Goal: Task Accomplishment & Management: Manage account settings

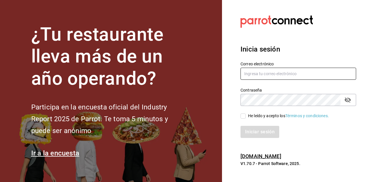
type input "jonaby91@gmail.com"
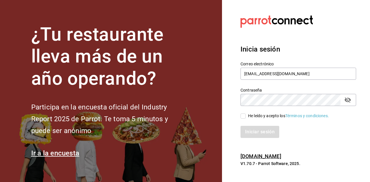
click at [242, 116] on input "He leído y acepto los Términos y condiciones." at bounding box center [242, 116] width 5 height 5
checkbox input "true"
click at [252, 132] on button "Iniciar sesión" at bounding box center [259, 132] width 39 height 12
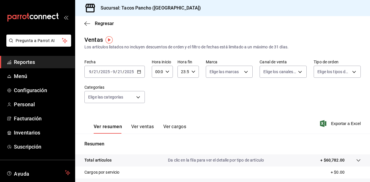
click at [104, 70] on input "2025" at bounding box center [105, 72] width 10 height 5
click at [92, 73] on span "/" at bounding box center [93, 72] width 2 height 5
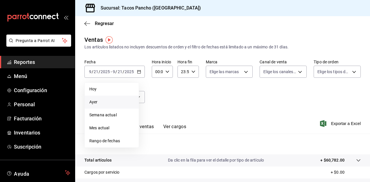
click at [94, 102] on span "Ayer" at bounding box center [111, 102] width 45 height 6
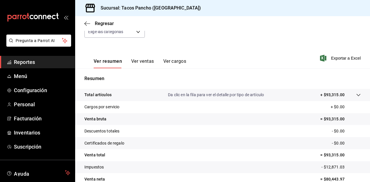
scroll to position [65, 0]
click at [98, 22] on span "Regresar" at bounding box center [104, 23] width 19 height 5
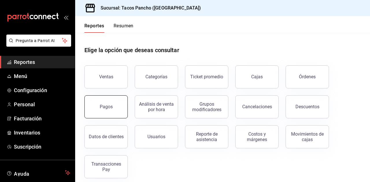
click at [98, 108] on button "Pagos" at bounding box center [105, 107] width 43 height 23
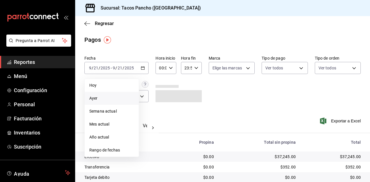
click at [99, 99] on span "Ayer" at bounding box center [111, 99] width 45 height 6
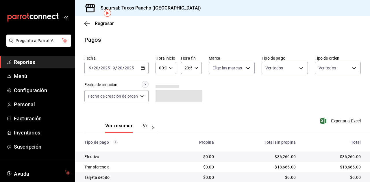
scroll to position [51, 0]
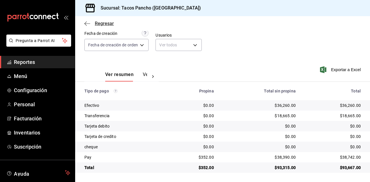
click at [97, 24] on span "Regresar" at bounding box center [104, 23] width 19 height 5
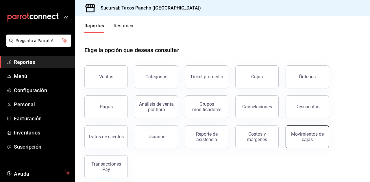
click at [296, 141] on div "Movimientos de cajas" at bounding box center [307, 137] width 36 height 11
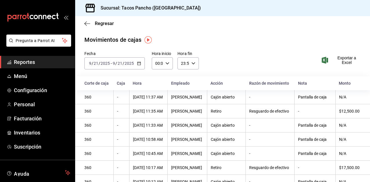
click at [134, 62] on div "[DATE] [DATE]" at bounding box center [123, 63] width 23 height 5
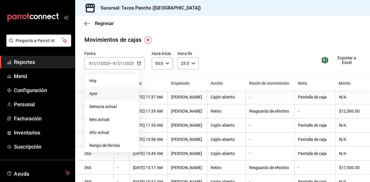
click at [100, 96] on span "Ayer" at bounding box center [111, 94] width 45 height 6
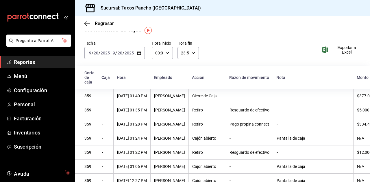
scroll to position [9, 0]
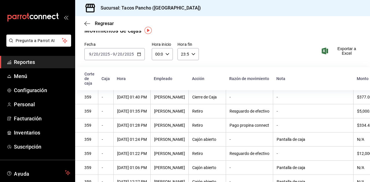
click at [96, 26] on div "Regresar" at bounding box center [222, 23] width 295 height 15
click at [90, 21] on span "Regresar" at bounding box center [98, 23] width 29 height 5
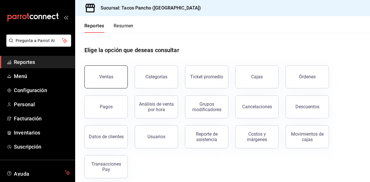
click at [110, 75] on div "Ventas" at bounding box center [106, 76] width 14 height 5
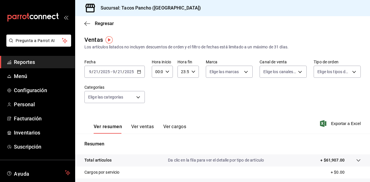
click at [108, 72] on input "2025" at bounding box center [105, 72] width 10 height 5
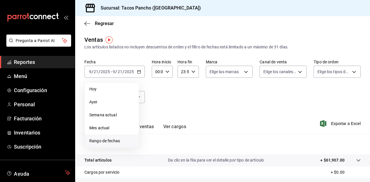
click at [119, 142] on span "Rango de fechas" at bounding box center [111, 141] width 45 height 6
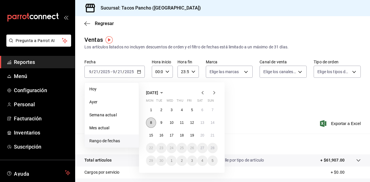
click at [152, 124] on button "8" at bounding box center [151, 123] width 10 height 10
click at [211, 124] on abbr "14" at bounding box center [213, 123] width 4 height 4
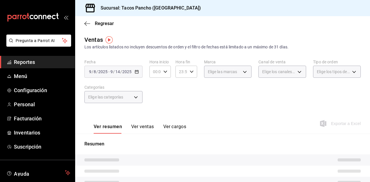
drag, startPoint x: 139, startPoint y: 129, endPoint x: 137, endPoint y: 118, distance: 10.8
click at [137, 118] on div "Ver resumen Ver ventas Ver cargos" at bounding box center [135, 125] width 102 height 17
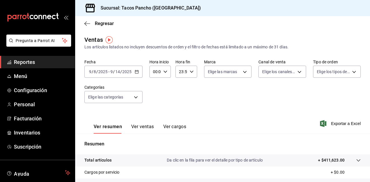
click at [138, 128] on button "Ver ventas" at bounding box center [142, 129] width 23 height 10
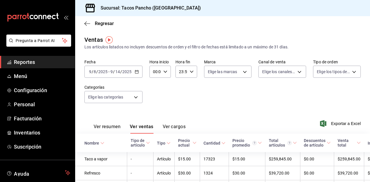
click at [119, 74] on input "14" at bounding box center [117, 72] width 5 height 5
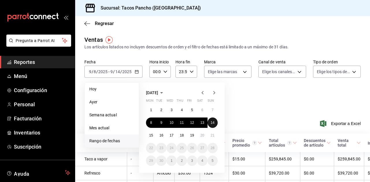
click at [213, 123] on abbr "14" at bounding box center [213, 123] width 4 height 4
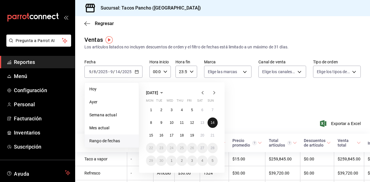
click at [213, 123] on abbr "14" at bounding box center [213, 123] width 4 height 4
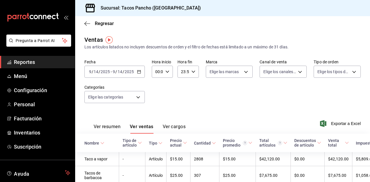
click at [125, 72] on input "2025" at bounding box center [129, 72] width 10 height 5
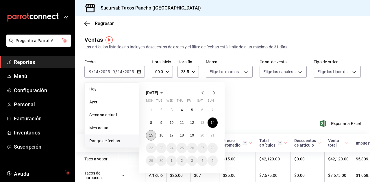
click at [151, 135] on abbr "15" at bounding box center [151, 136] width 4 height 4
click at [152, 136] on abbr "15" at bounding box center [151, 136] width 4 height 4
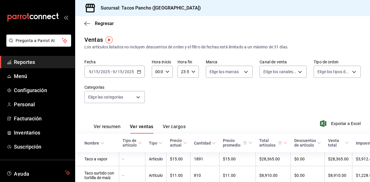
click at [124, 69] on div "[DATE] [DATE] - [DATE] [DATE]" at bounding box center [114, 72] width 60 height 12
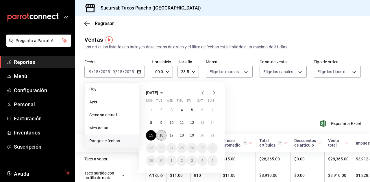
click at [161, 136] on abbr "16" at bounding box center [161, 136] width 4 height 4
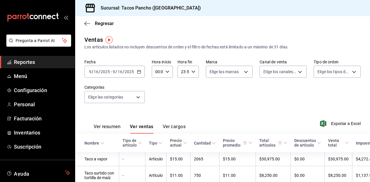
click at [132, 68] on div "[DATE] [DATE] - [DATE] [DATE]" at bounding box center [114, 72] width 60 height 12
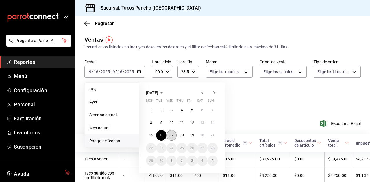
click at [174, 136] on button "17" at bounding box center [171, 136] width 10 height 10
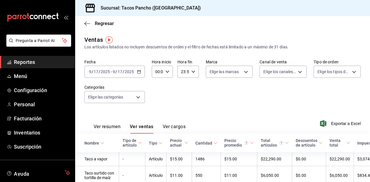
click at [129, 70] on input "2025" at bounding box center [129, 72] width 10 height 5
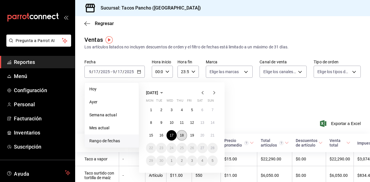
click at [184, 139] on button "18" at bounding box center [181, 136] width 10 height 10
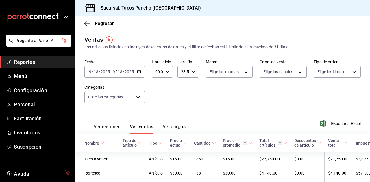
click at [138, 73] on icon "button" at bounding box center [139, 72] width 4 height 4
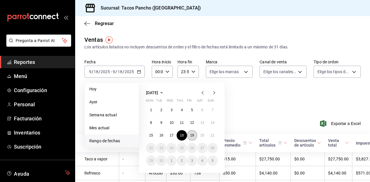
click at [191, 135] on abbr "19" at bounding box center [192, 136] width 4 height 4
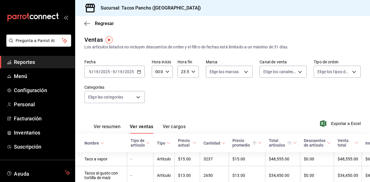
click at [135, 74] on div "[DATE] [DATE] - [DATE] [DATE]" at bounding box center [114, 72] width 60 height 12
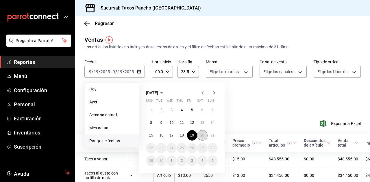
click at [202, 139] on button "20" at bounding box center [202, 136] width 10 height 10
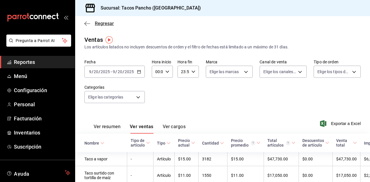
click at [88, 26] on icon "button" at bounding box center [87, 23] width 6 height 5
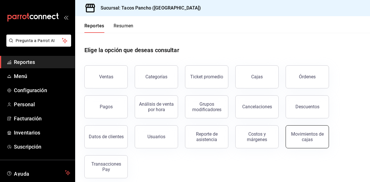
drag, startPoint x: 322, startPoint y: 136, endPoint x: 301, endPoint y: 144, distance: 22.0
click at [301, 144] on button "Movimientos de cajas" at bounding box center [306, 137] width 43 height 23
